Goal: Check status

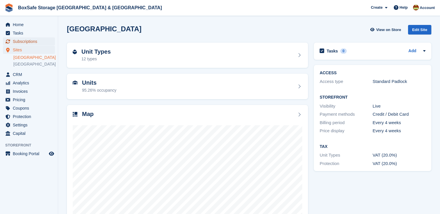
click at [33, 41] on span "Subscriptions" at bounding box center [30, 41] width 35 height 8
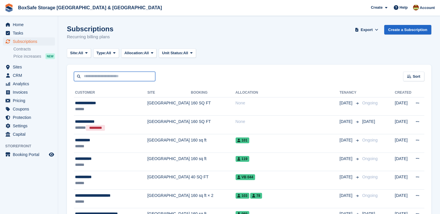
click at [104, 78] on input "text" at bounding box center [114, 77] width 81 height 10
type input "****"
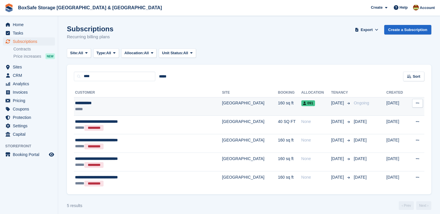
click at [301, 109] on td "091" at bounding box center [316, 106] width 30 height 19
